Goal: Task Accomplishment & Management: Use online tool/utility

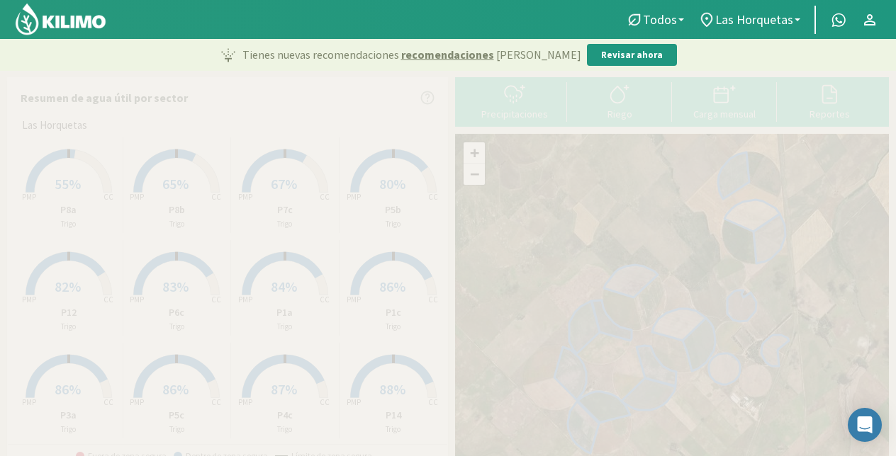
click at [80, 181] on rect at bounding box center [68, 193] width 113 height 113
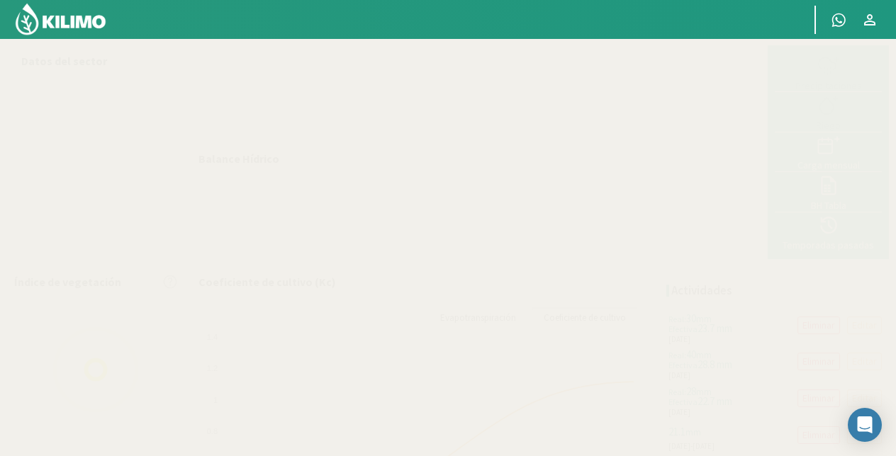
select select "1: Object"
select select "14: Object"
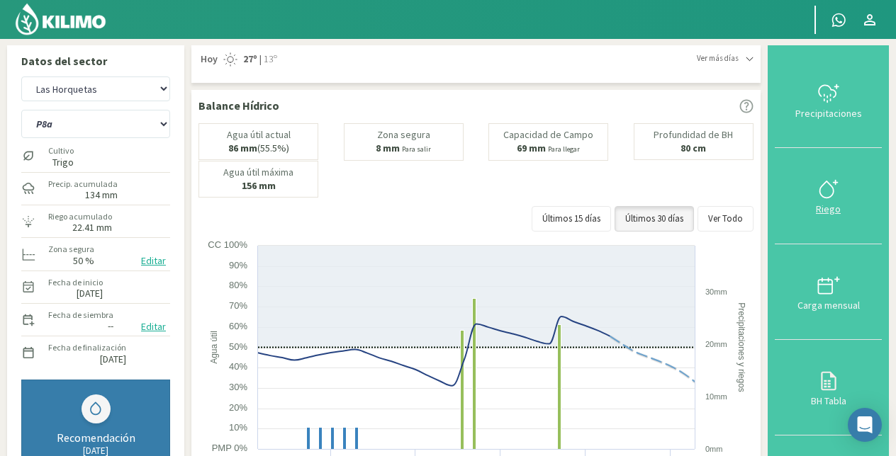
click at [829, 195] on icon at bounding box center [828, 189] width 23 height 23
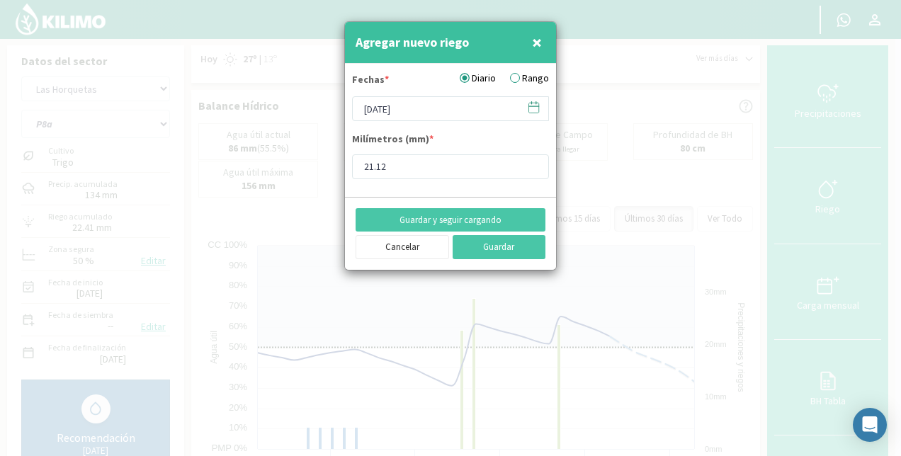
click at [512, 80] on label "Rango" at bounding box center [529, 78] width 39 height 15
click at [0, 0] on input "Rango" at bounding box center [0, 0] width 0 height 0
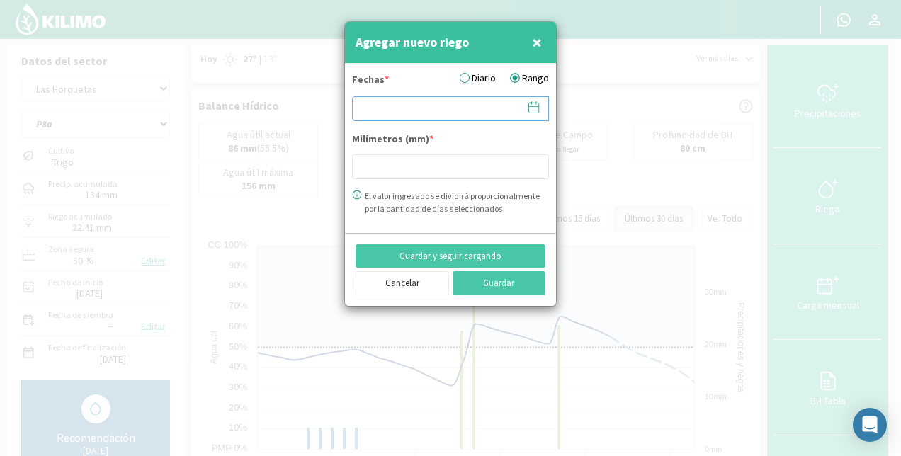
click at [405, 115] on input at bounding box center [450, 108] width 197 height 25
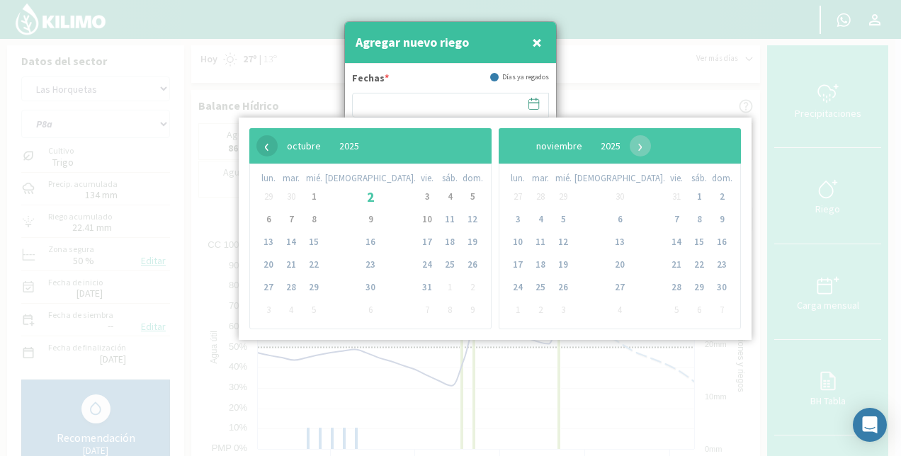
click at [271, 146] on span "‹" at bounding box center [267, 145] width 21 height 21
click at [416, 266] on span "26" at bounding box center [427, 265] width 23 height 23
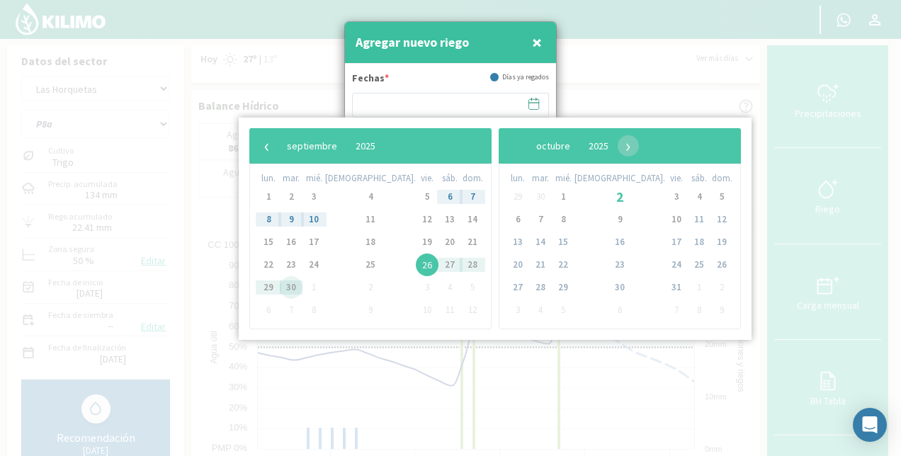
click at [298, 283] on span "30" at bounding box center [291, 287] width 23 height 23
type input "[DATE] - [DATE]"
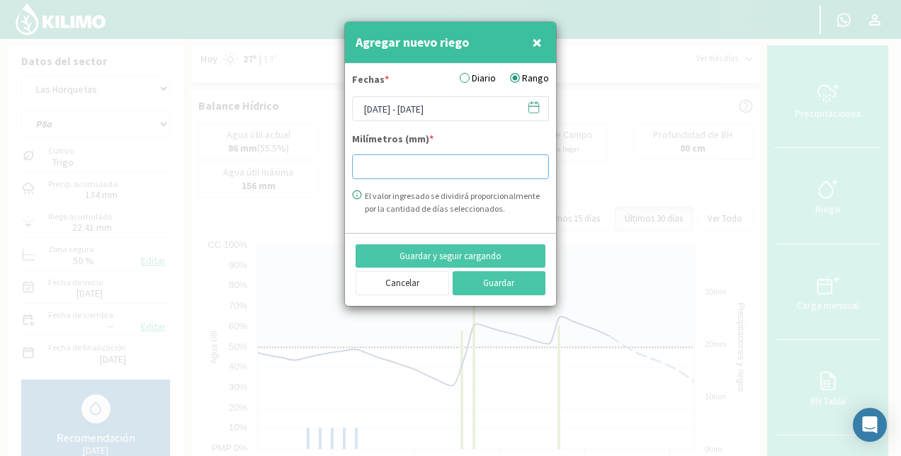
click at [385, 163] on input "number" at bounding box center [450, 166] width 197 height 25
type input "2.94"
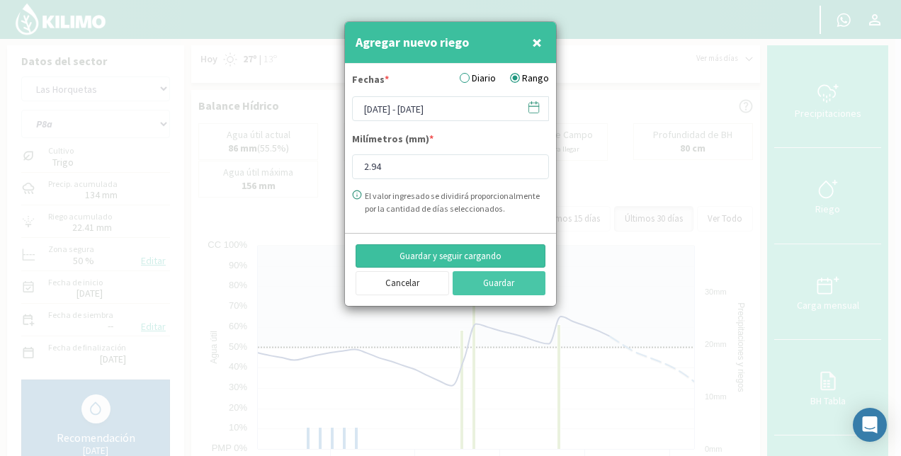
click at [495, 252] on button "Guardar y seguir cargando" at bounding box center [451, 256] width 190 height 24
click at [388, 115] on input "[DATE] - [DATE]" at bounding box center [450, 108] width 197 height 25
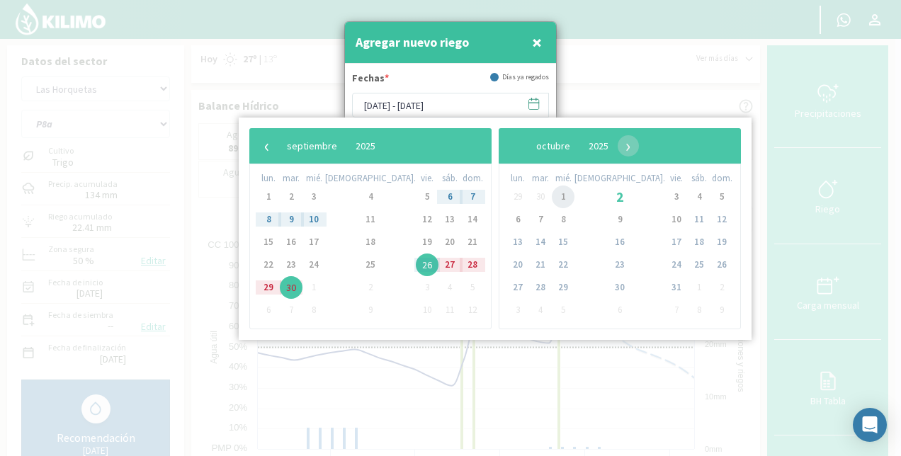
click at [552, 197] on span "1" at bounding box center [563, 197] width 23 height 23
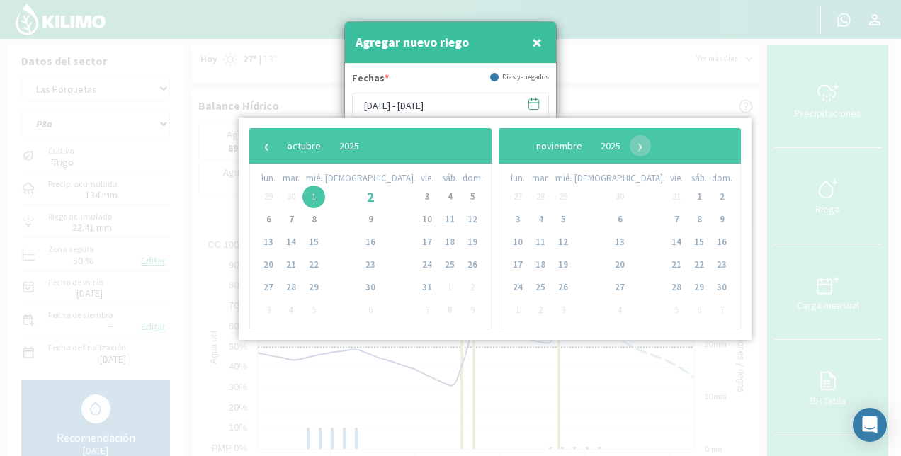
click at [323, 197] on span "1" at bounding box center [314, 197] width 23 height 23
type input "[DATE] - [DATE]"
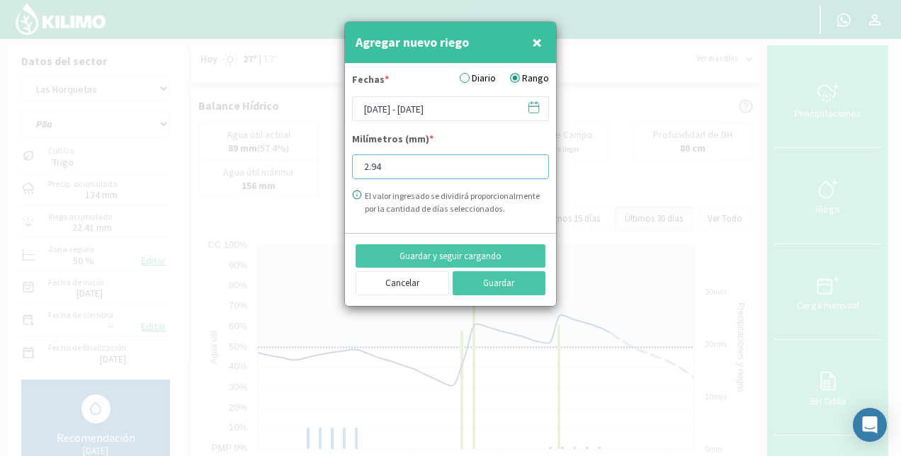
drag, startPoint x: 404, startPoint y: 167, endPoint x: 344, endPoint y: 168, distance: 59.5
click at [344, 168] on div "Agregar nuevo riego × Fechas * Diario Rango [DATE] - [DATE] Milímetros (mm) * 2…" at bounding box center [450, 164] width 213 height 286
type input "5.33"
click at [502, 282] on button "Guardar" at bounding box center [500, 283] width 94 height 24
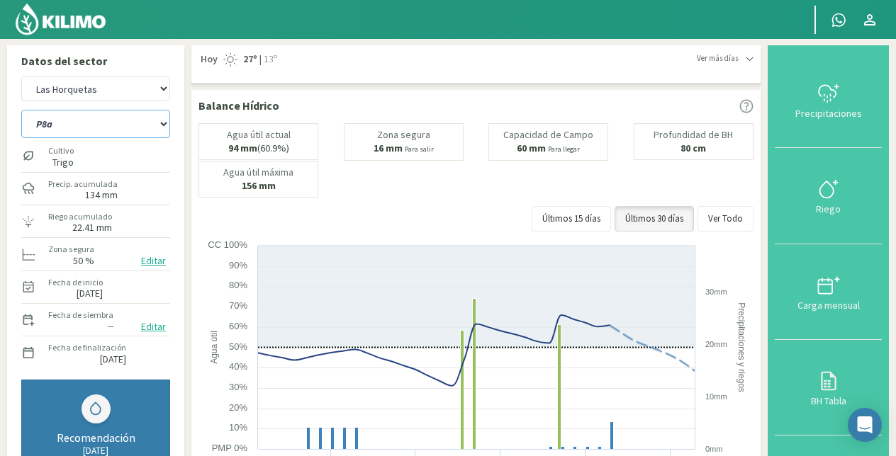
click at [91, 122] on select "P10 P12 P14 P1a P1c P2a P2b P3a P3c P4c P5b P5c P6c P7c P8a P8b" at bounding box center [95, 124] width 149 height 28
select select "6: Object"
click at [21, 110] on select "P10 P12 P14 P1a P1c P2a P2b P3a P3c P4c P5b P5c P6c P7c P8a P8b" at bounding box center [95, 124] width 149 height 28
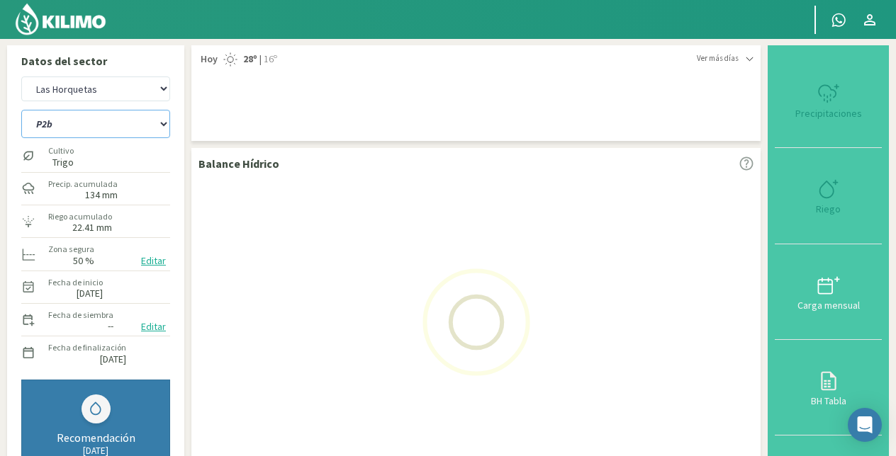
click at [85, 135] on select "P10 P12 P14 P1a P1c P2a P2b P3a P3c P4c P5b P5c P6c P7c P8a P8b" at bounding box center [95, 124] width 149 height 28
select select "3: Object"
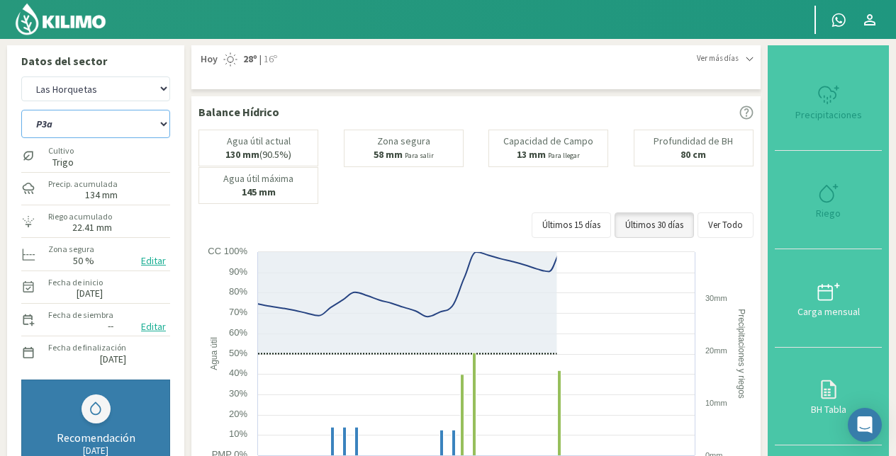
click at [21, 110] on select "P10 P12 P14 P1a P1c P2a P2b P3a P3c P4c P5b P5c P6c P7c P8a P8b" at bounding box center [95, 124] width 149 height 28
select select "22: Object"
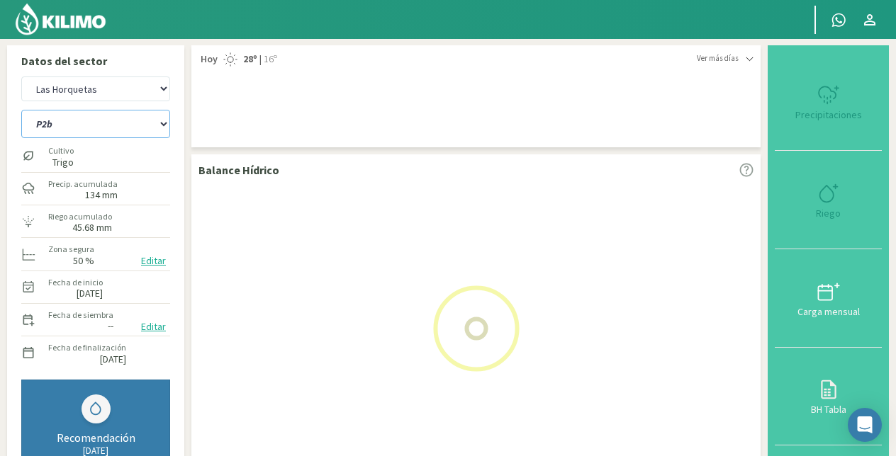
select select "5: Object"
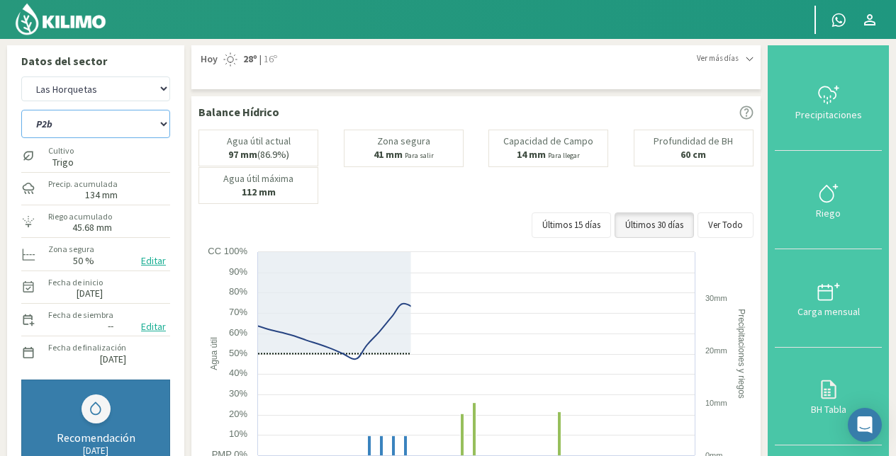
select select "39: Object"
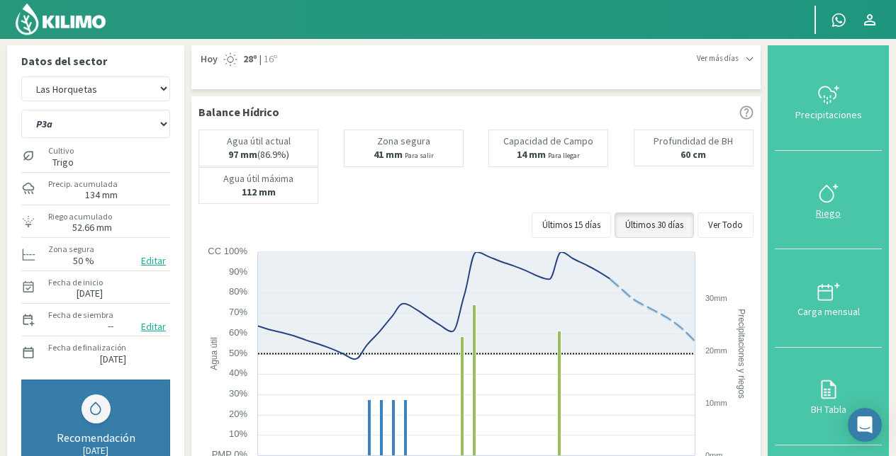
click at [829, 196] on icon at bounding box center [828, 193] width 23 height 23
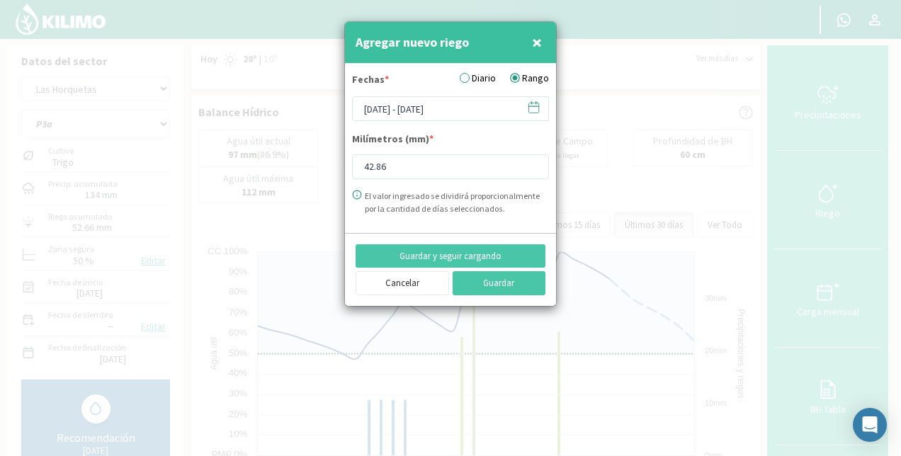
click at [473, 74] on label "Diario" at bounding box center [478, 78] width 36 height 15
click at [0, 0] on input "Diario" at bounding box center [0, 0] width 0 height 0
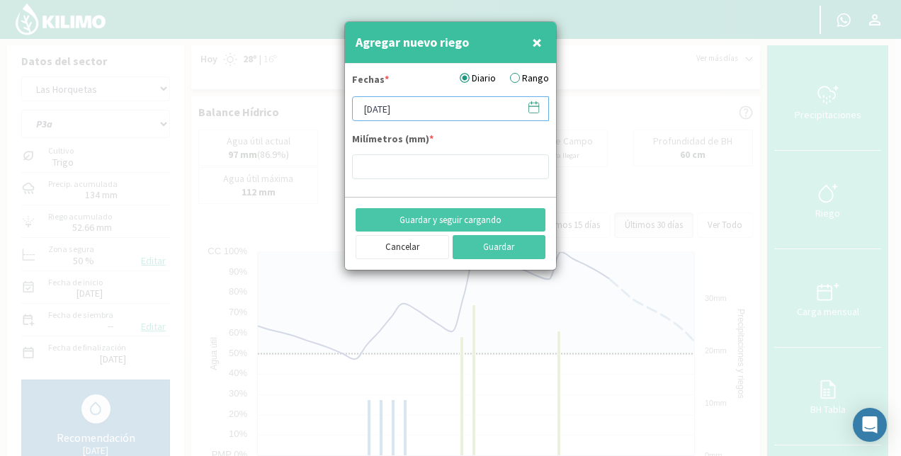
click at [385, 111] on input "[DATE]" at bounding box center [450, 108] width 197 height 25
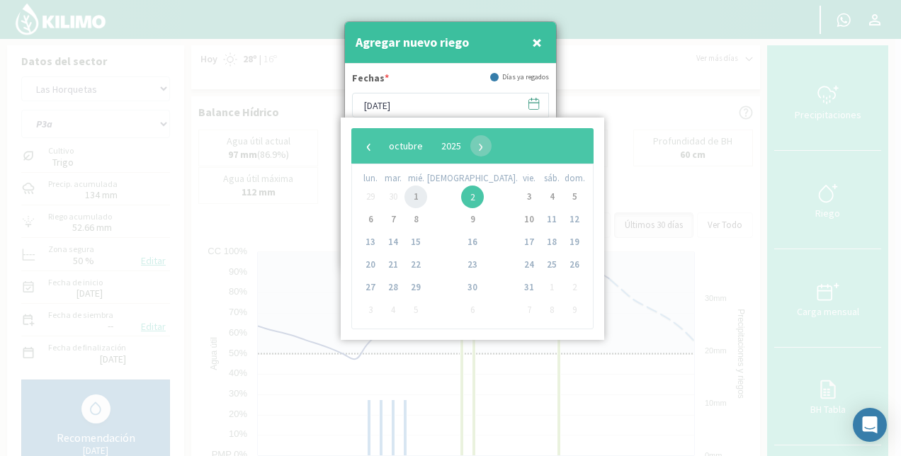
click at [427, 200] on span "1" at bounding box center [416, 197] width 23 height 23
type input "[DATE]"
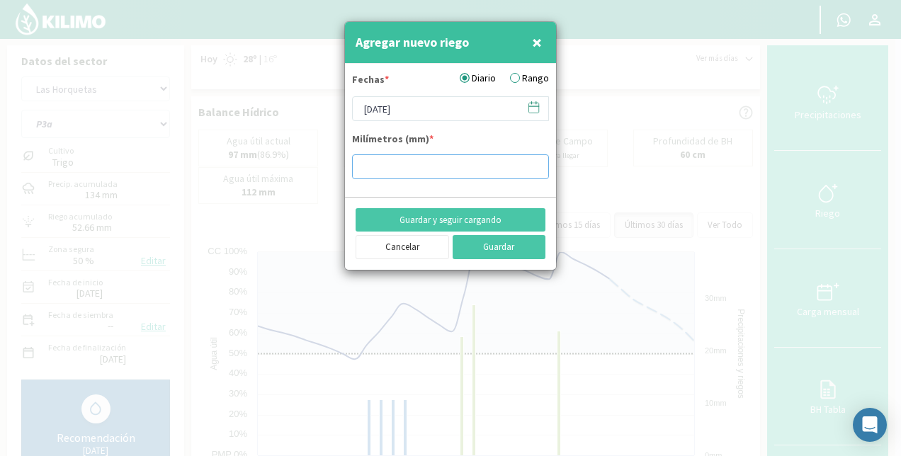
click at [397, 174] on input "number" at bounding box center [450, 166] width 197 height 25
type input "3.67"
click at [499, 251] on button "Guardar" at bounding box center [500, 247] width 94 height 24
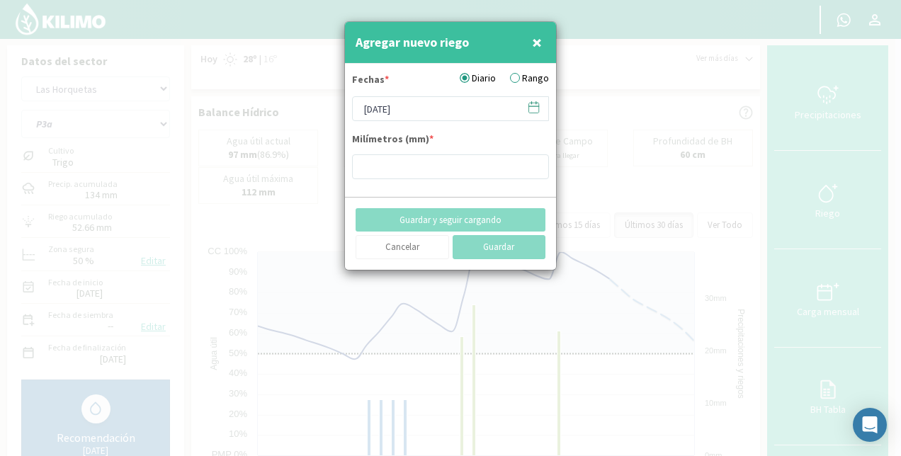
type input "[DATE]"
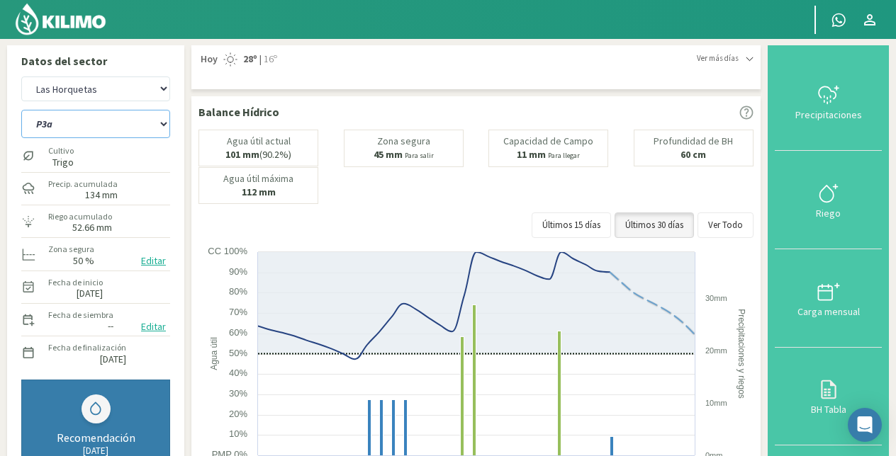
click at [79, 118] on select "P10 P12 P14 P1a P1c P2a P2b P3a P3c P4c P5b P5c P6c P7c P8a P8b" at bounding box center [95, 124] width 149 height 28
select select "40: Object"
click at [21, 110] on select "P10 P12 P14 P1a P1c P2a P2b P3a P3c P4c P5b P5c P6c P7c P8a P8b" at bounding box center [95, 124] width 149 height 28
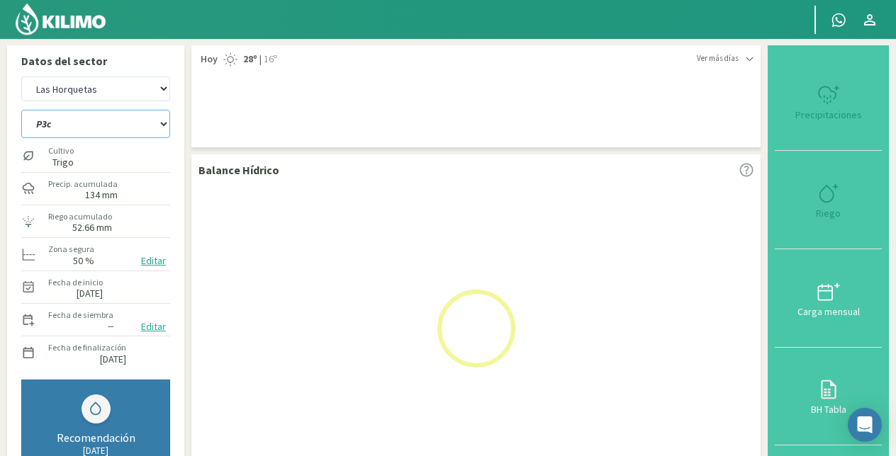
select select "7: Object"
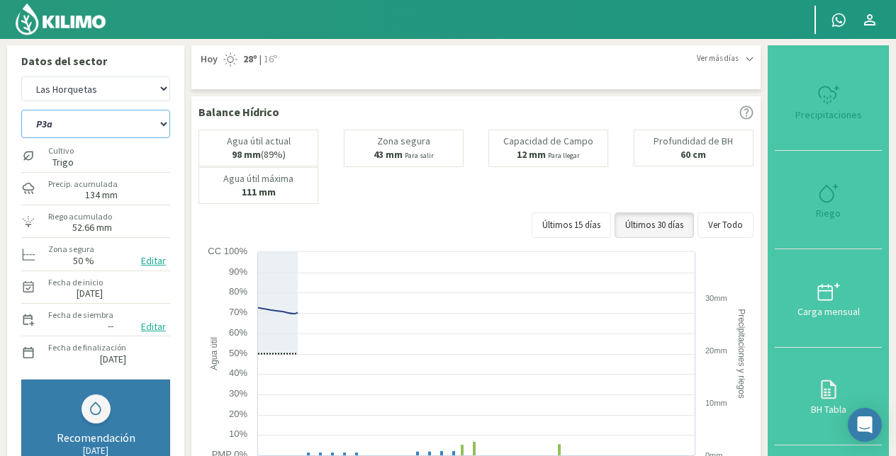
select select "56: Object"
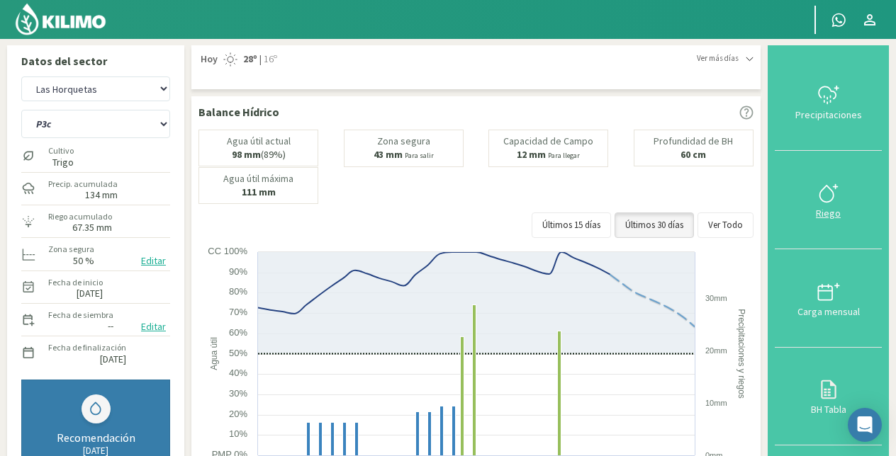
click at [833, 187] on icon at bounding box center [828, 193] width 23 height 23
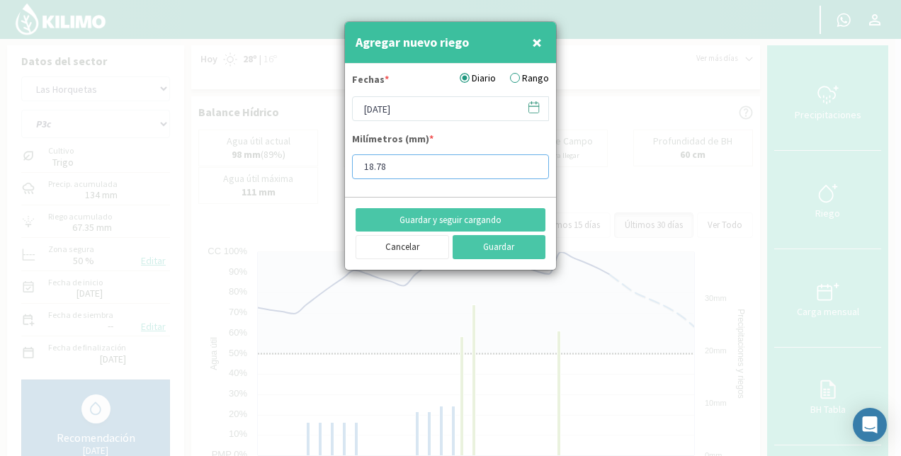
drag, startPoint x: 398, startPoint y: 169, endPoint x: 309, endPoint y: 187, distance: 91.2
click at [309, 187] on div "Agregar nuevo riego × Fechas * Diario Rango [DATE] Milímetros (mm) * 18.78 Guar…" at bounding box center [450, 228] width 901 height 456
type input "5.31"
click at [488, 256] on button "Guardar" at bounding box center [500, 247] width 94 height 24
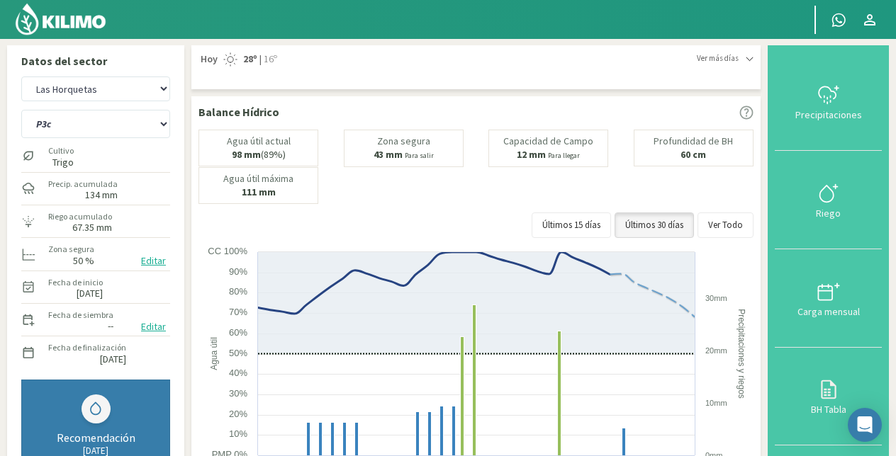
click at [488, 256] on icon at bounding box center [433, 283] width 351 height 62
click at [103, 82] on select "El Espartillar - [PERSON_NAME] Las Horquetas" at bounding box center [95, 89] width 149 height 25
click at [21, 77] on select "El Espartillar - [PERSON_NAME] Las Horquetas" at bounding box center [95, 89] width 149 height 25
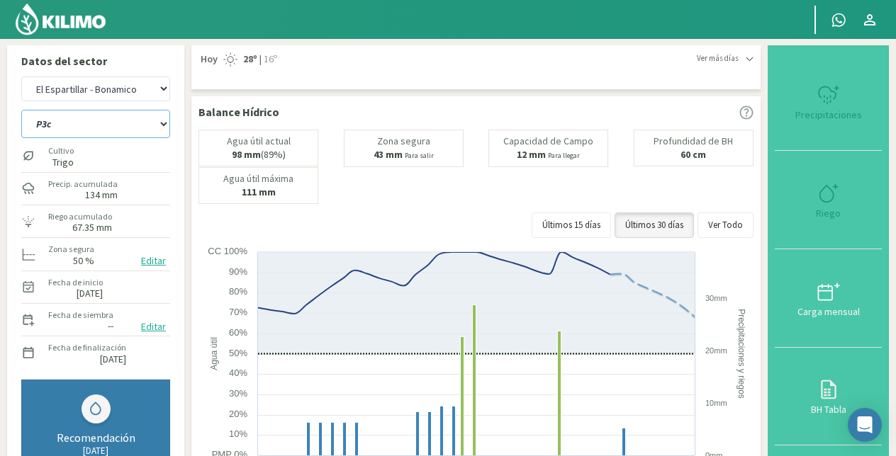
click at [102, 115] on select "P10 P12 P14 P1a P1c P2a P2b P3a P3c P4c P5b P5c P6c P7c P8a P8b" at bounding box center [95, 124] width 149 height 28
select select "8: Object"
select select "64: Object"
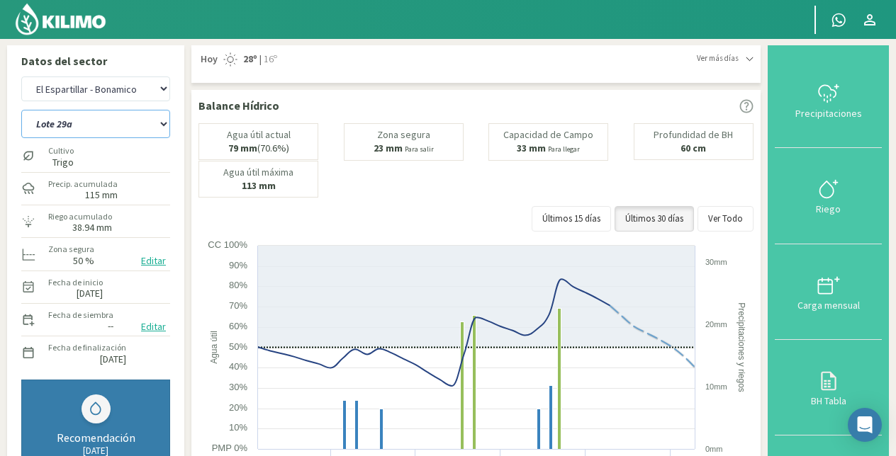
click at [21, 110] on select "Lote 29a Lote 29c Lote 30b Lote 30c" at bounding box center [95, 124] width 149 height 28
click at [84, 28] on img at bounding box center [60, 19] width 93 height 34
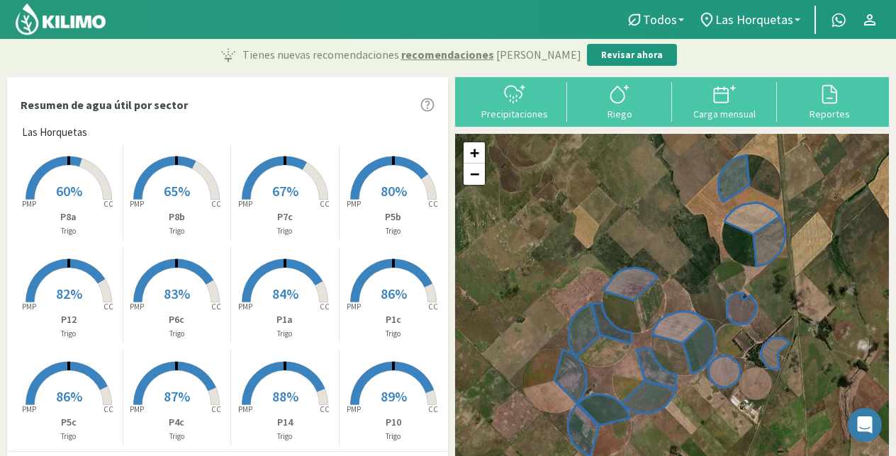
click at [77, 16] on img at bounding box center [60, 19] width 93 height 34
click at [726, 19] on span "Las Horquetas" at bounding box center [754, 19] width 78 height 15
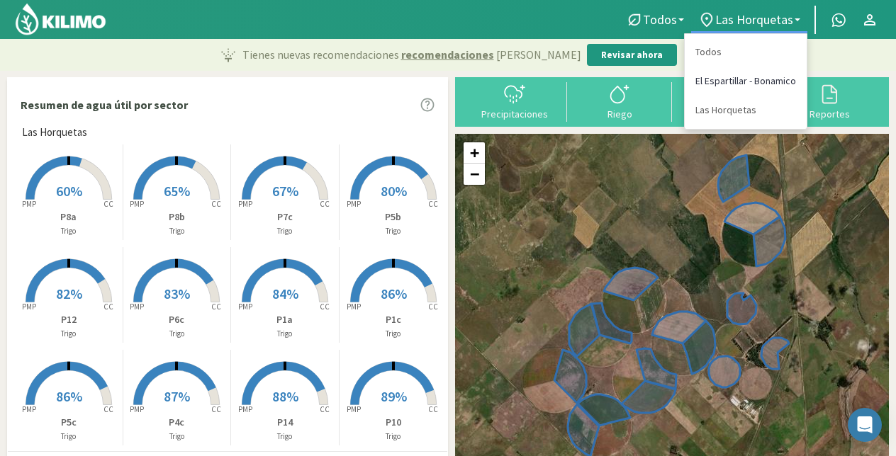
click at [723, 84] on link "El Espartillar - Bonamico" at bounding box center [746, 81] width 122 height 29
